Goal: Transaction & Acquisition: Purchase product/service

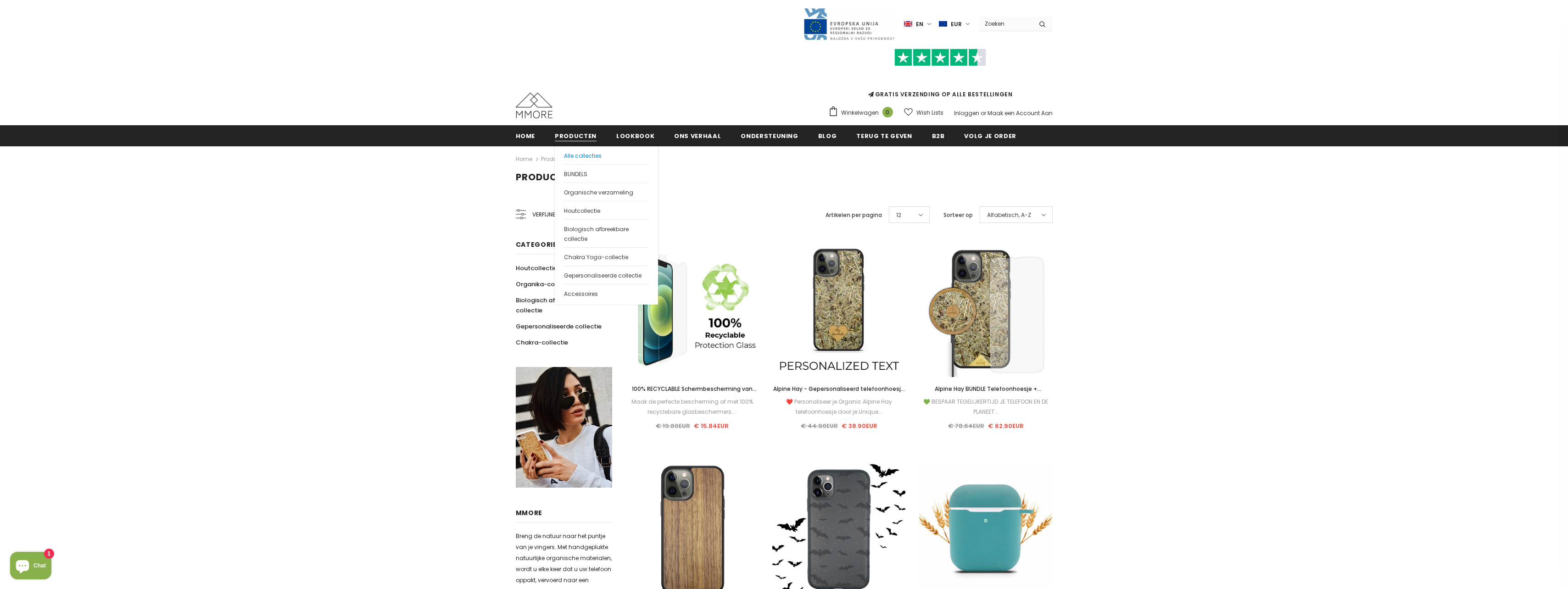
click at [583, 156] on span "Alle collecties" at bounding box center [583, 155] width 38 height 8
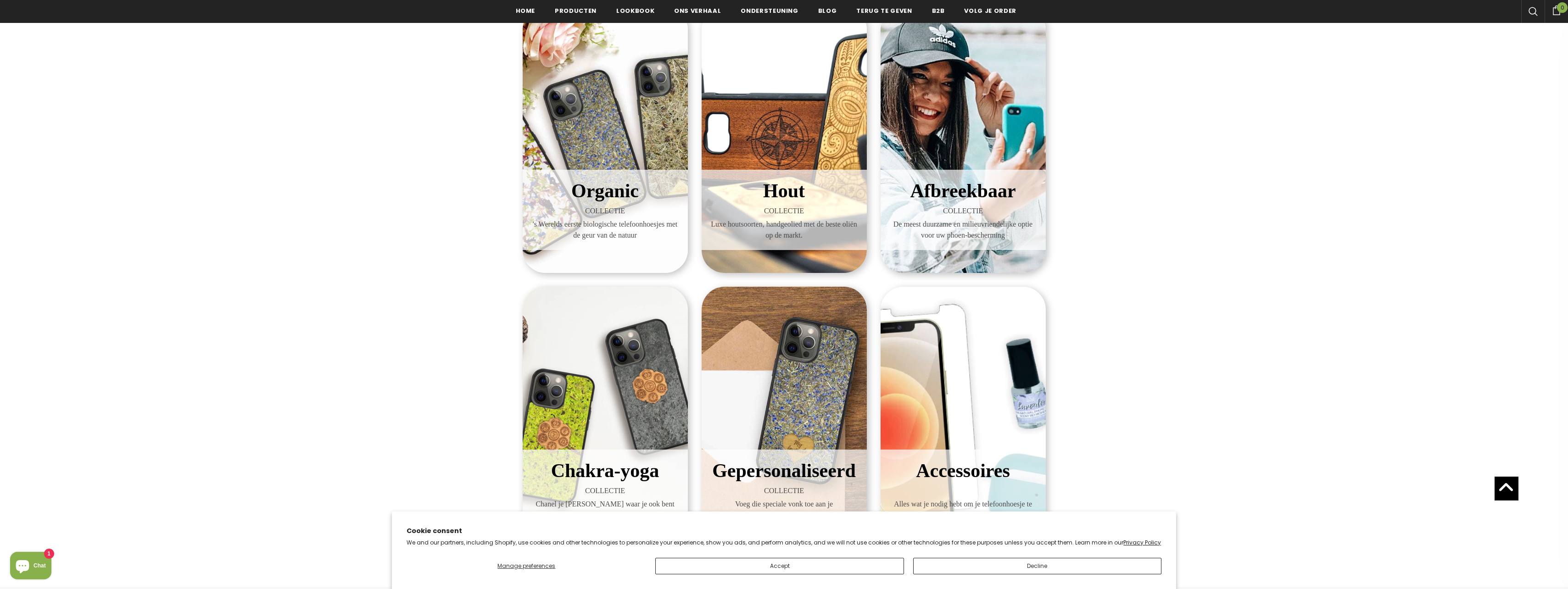
scroll to position [140, 0]
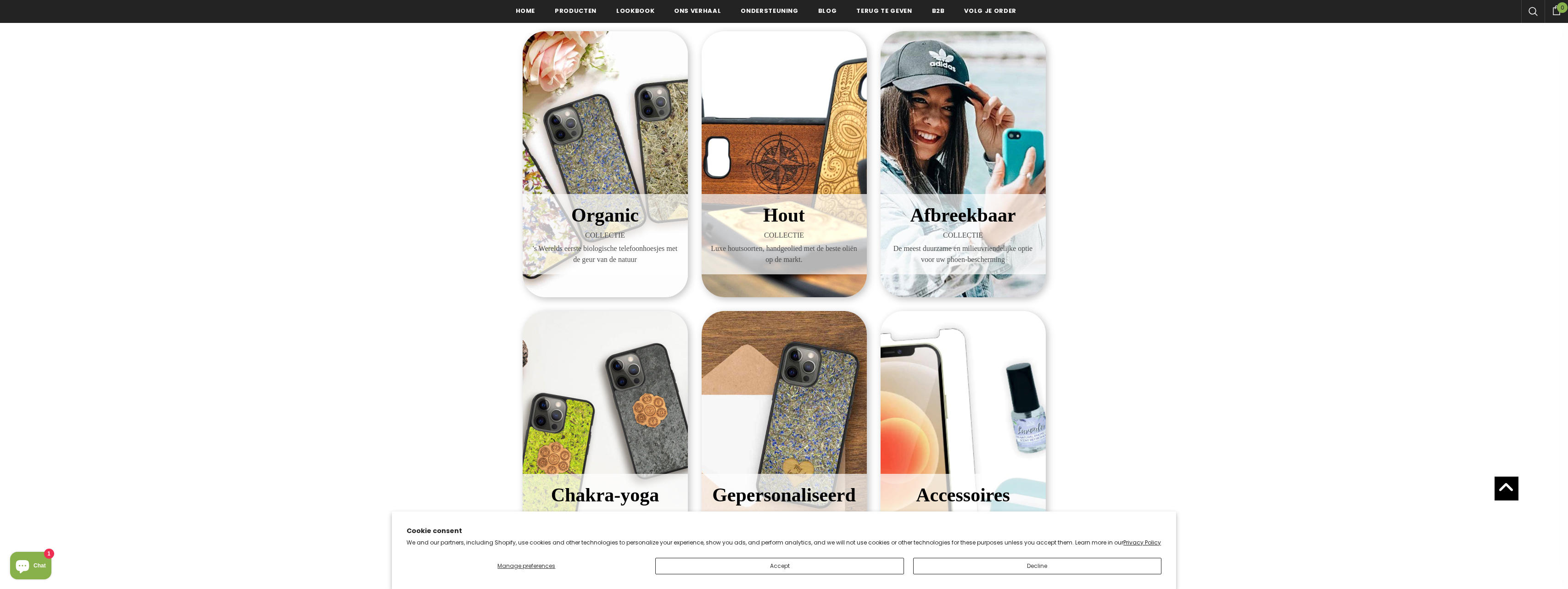
click at [587, 174] on div "Organic COLLECTIE 's Werelds eerste biologische telefoonhoesjes met de geur van…" at bounding box center [605, 164] width 165 height 266
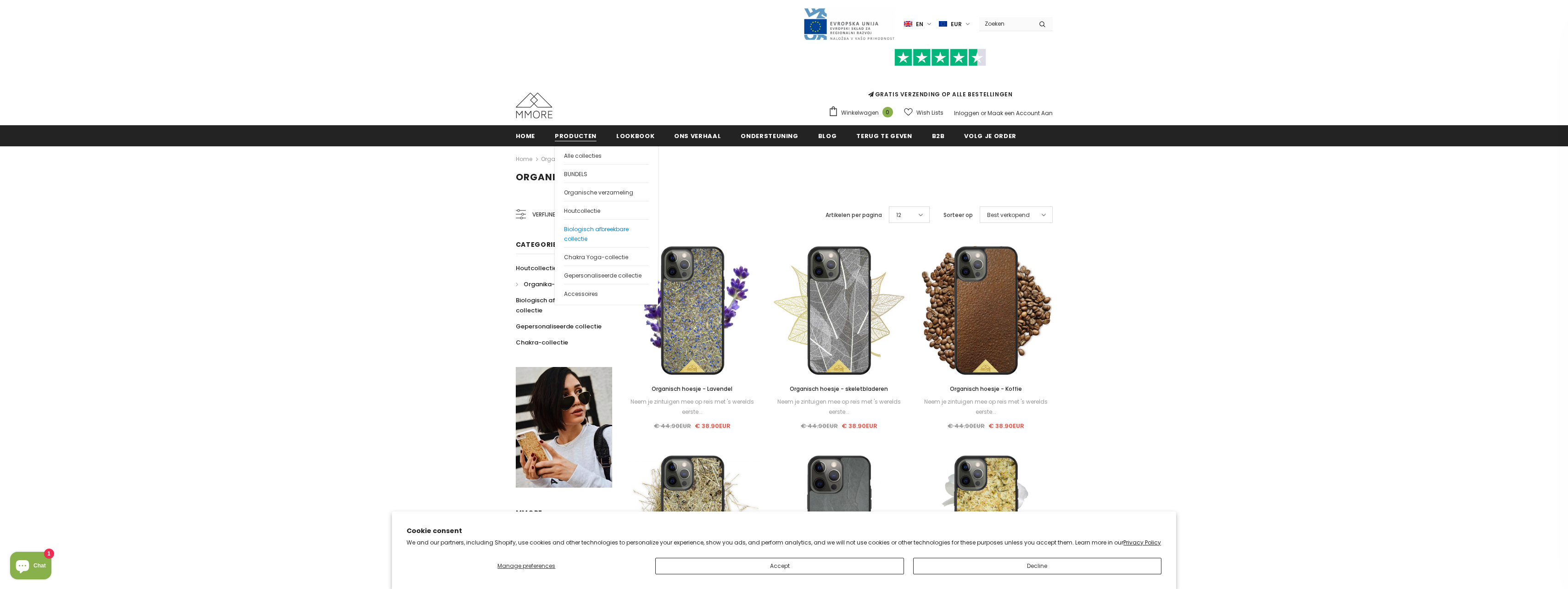
click at [577, 231] on span "Biologisch afbreekbare collectie" at bounding box center [596, 234] width 65 height 18
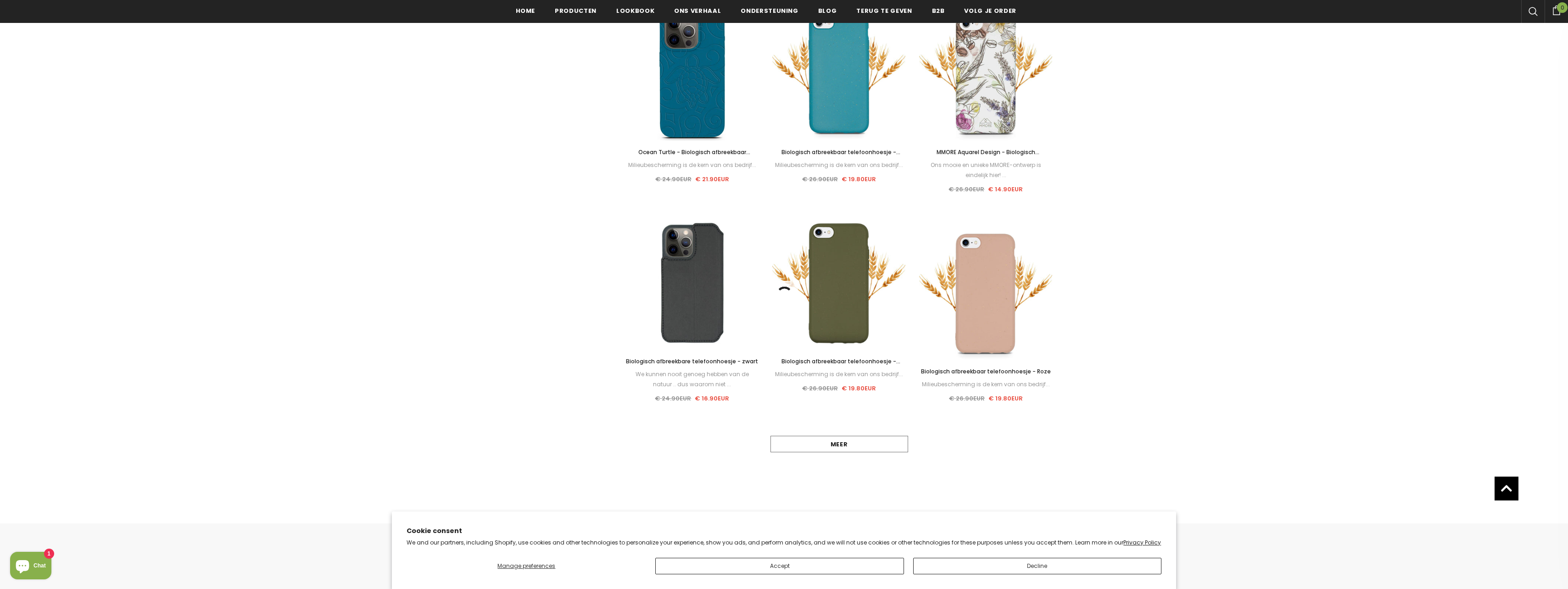
scroll to position [688, 0]
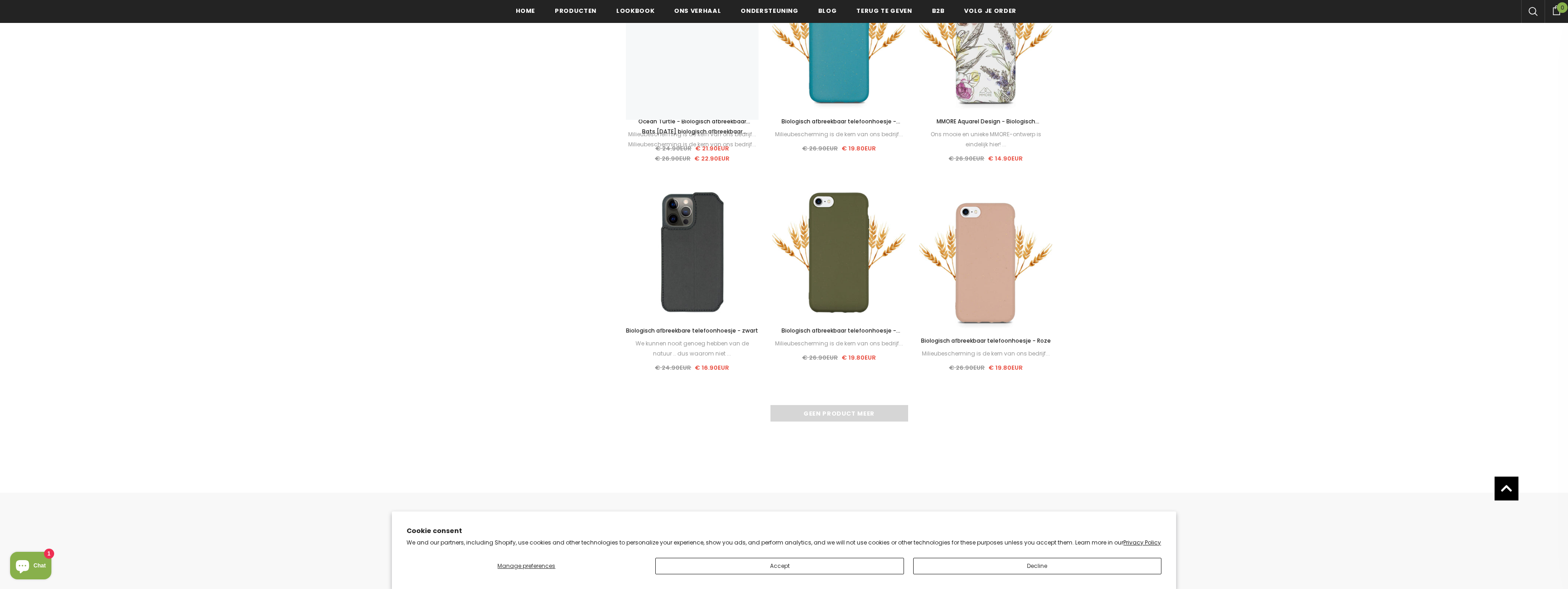
click at [824, 410] on div "Geen product meer" at bounding box center [839, 413] width 427 height 16
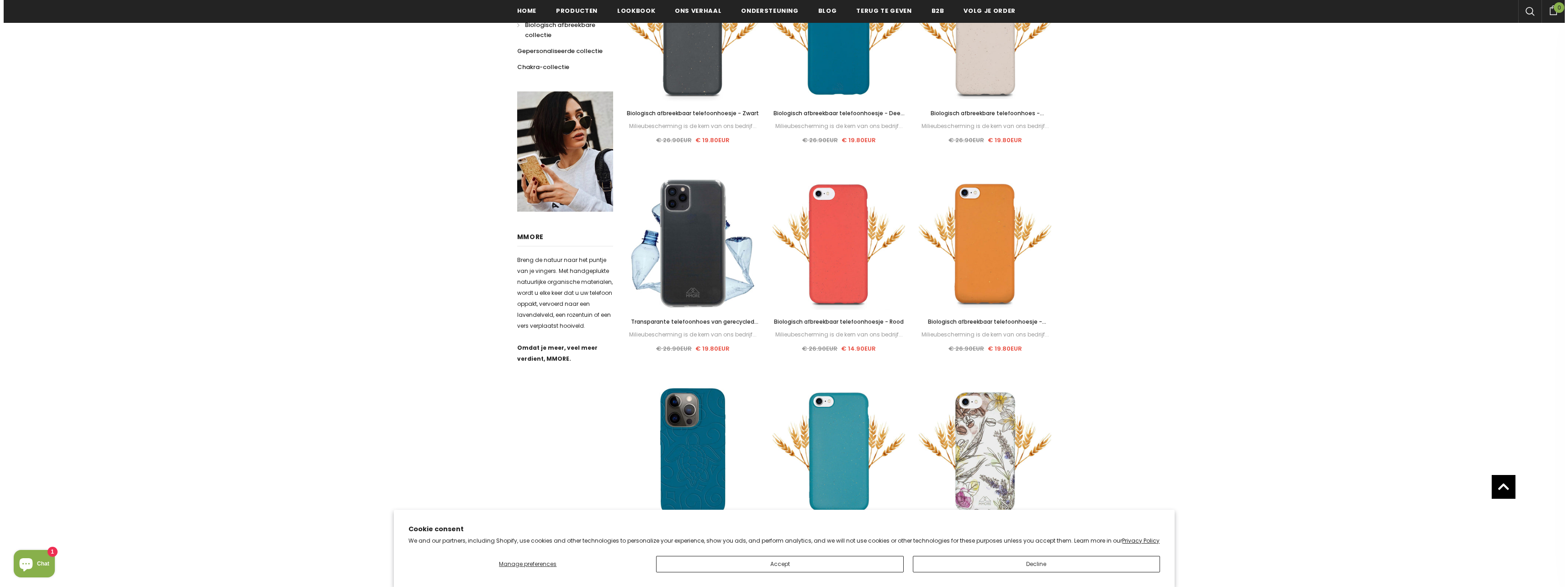
scroll to position [322, 0]
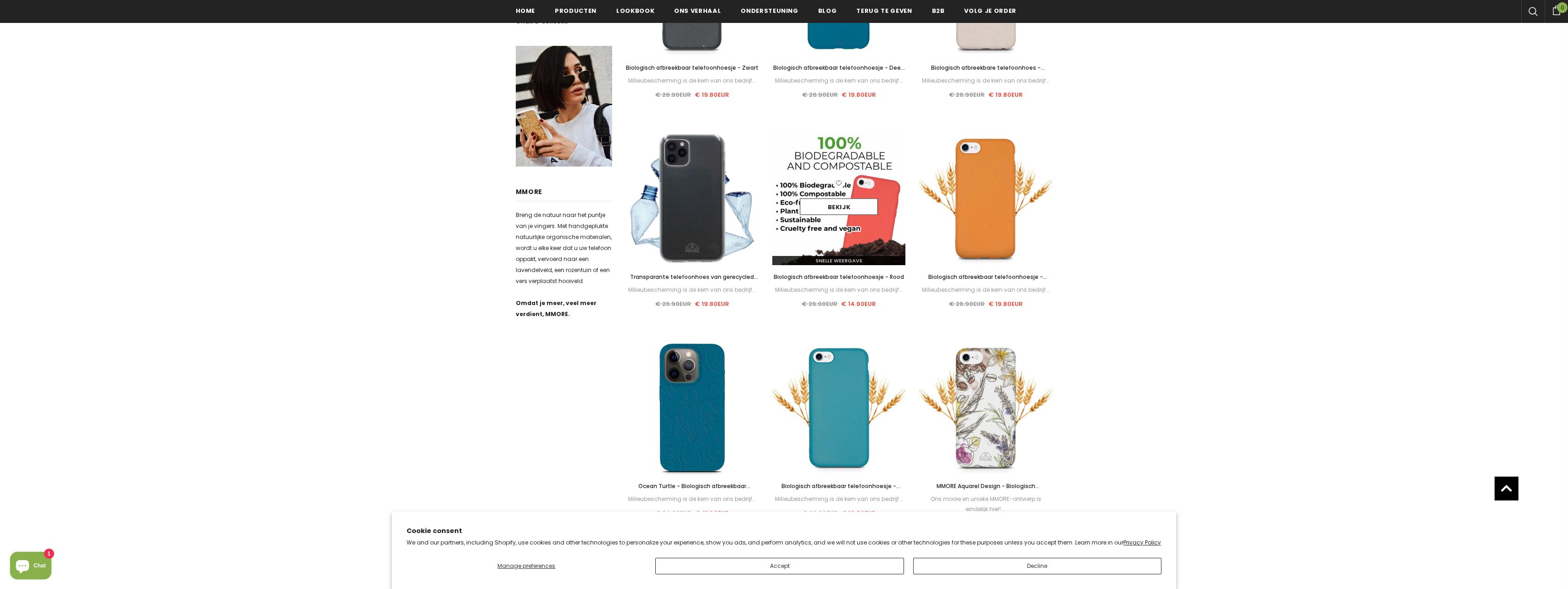
click at [850, 260] on span "Snelle weergave" at bounding box center [839, 260] width 47 height 7
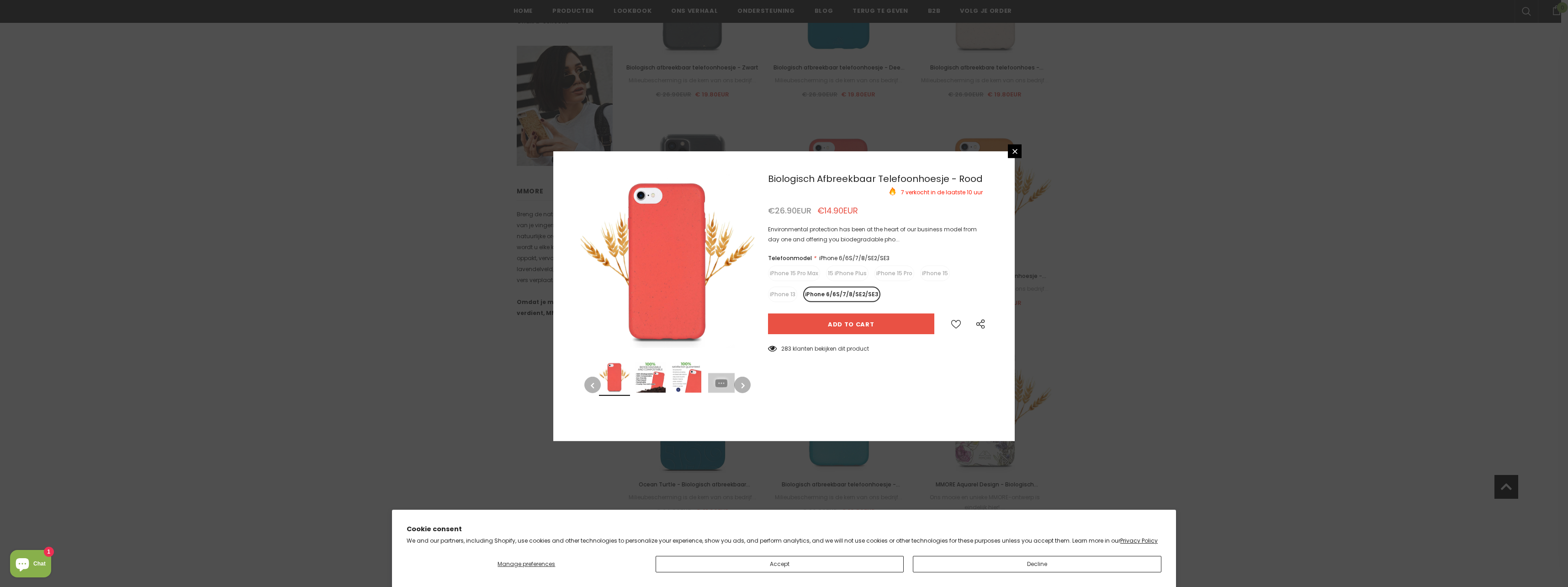
click at [814, 291] on label "iPhone 6/6S/7/8/SE2/SE3" at bounding box center [842, 295] width 77 height 16
click at [0, 0] on input "iPhone 6/6S/7/8/SE2/SE3" at bounding box center [0, 0] width 0 height 0
click at [871, 326] on input "Add to cart" at bounding box center [851, 324] width 166 height 21
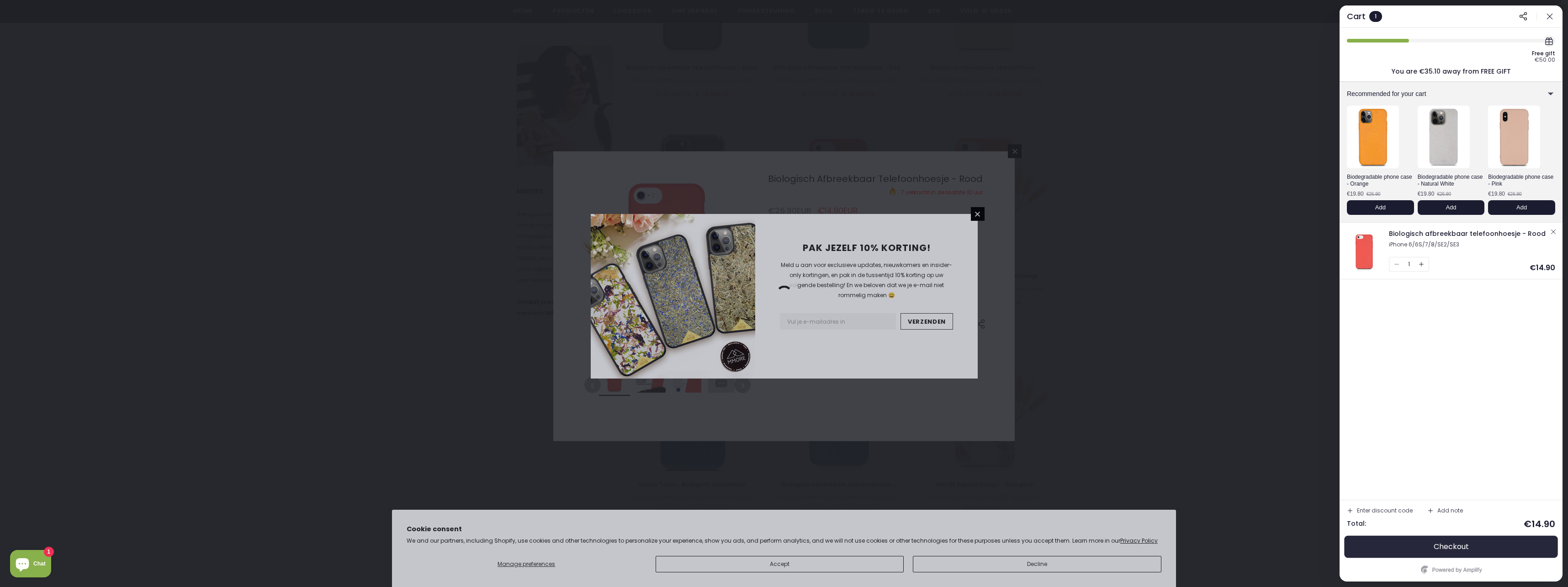
click at [1440, 542] on span "Checkout" at bounding box center [1451, 546] width 35 height 9
